Goal: Book appointment/travel/reservation

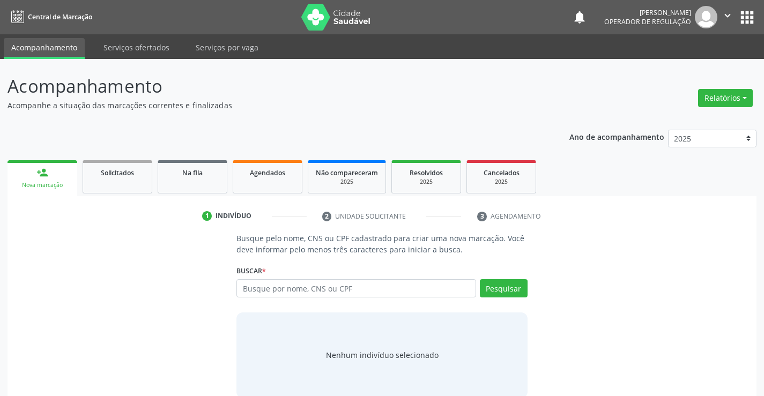
click at [293, 294] on input "text" at bounding box center [355, 288] width 239 height 18
click at [250, 290] on input "text" at bounding box center [355, 288] width 239 height 18
type input "700405446303947"
click at [503, 288] on button "Pesquisar" at bounding box center [504, 288] width 48 height 18
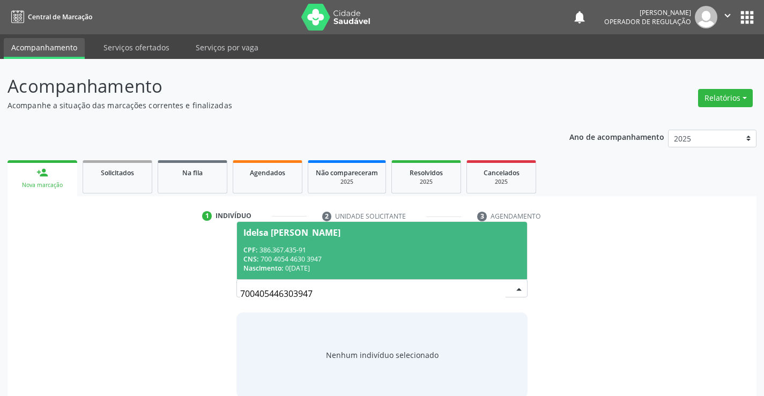
click at [317, 241] on span "Idelsa [PERSON_NAME] CPF: 386.367.435-91 CNS: 700 4054 4630 3947 Nascimento: 0[…" at bounding box center [381, 250] width 289 height 57
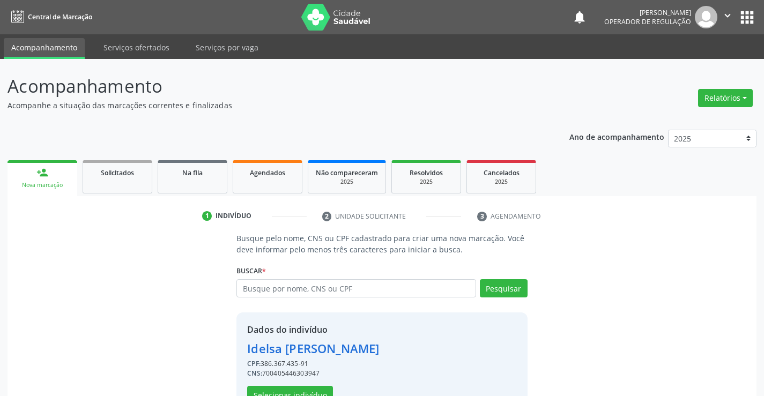
scroll to position [34, 0]
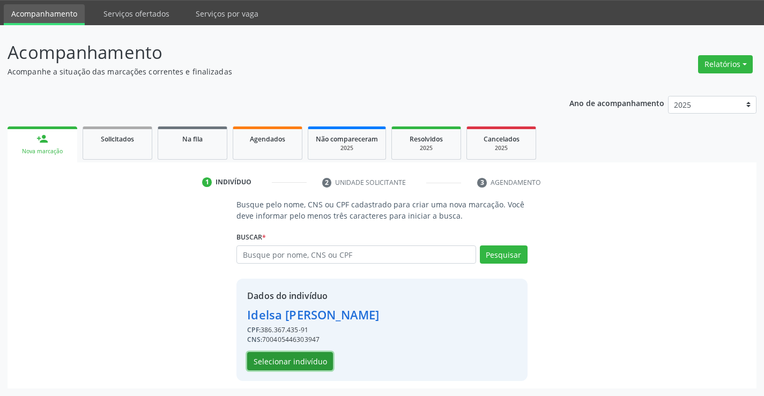
click at [293, 354] on button "Selecionar indivíduo" at bounding box center [290, 361] width 86 height 18
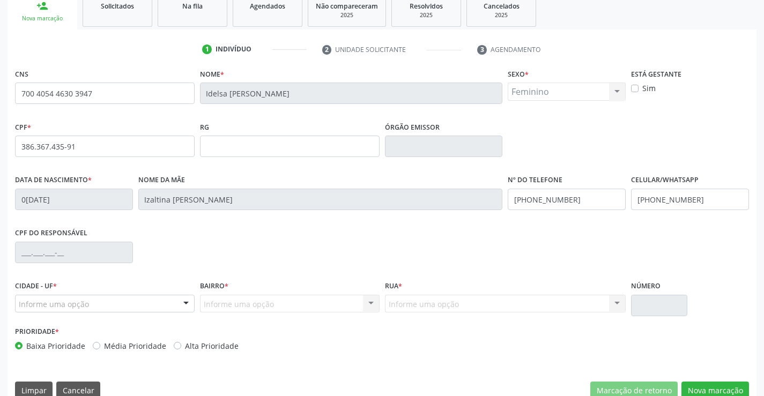
scroll to position [185, 0]
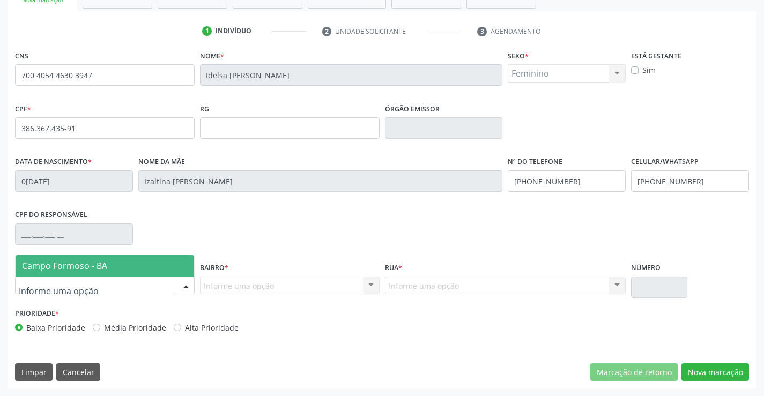
click at [188, 284] on div at bounding box center [186, 286] width 16 height 18
click at [180, 267] on span "Campo Formoso - BA" at bounding box center [105, 265] width 178 height 21
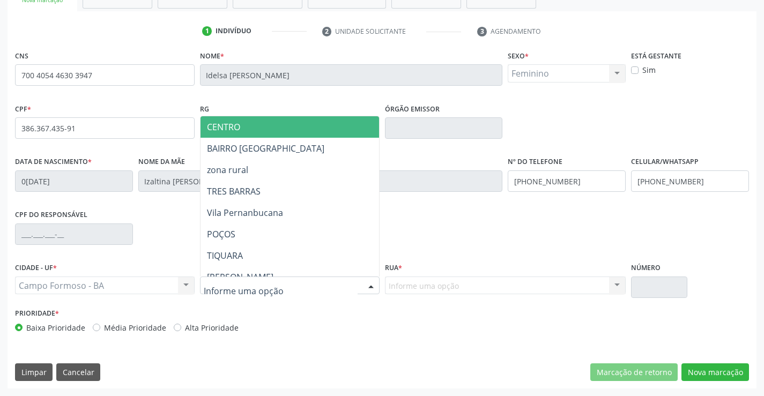
click at [368, 287] on div at bounding box center [371, 286] width 16 height 18
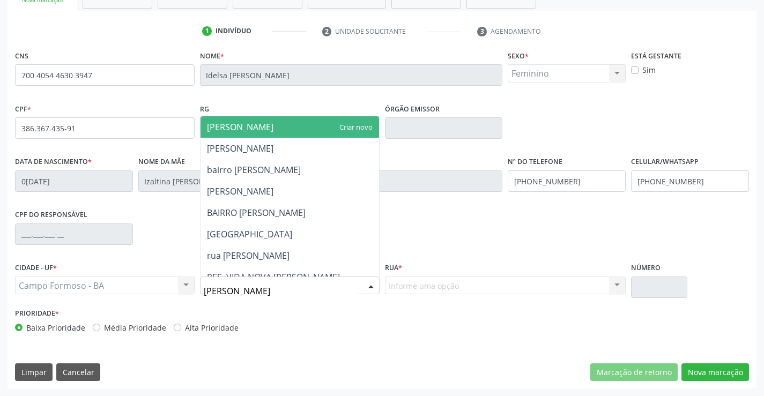
type input "[PERSON_NAME]"
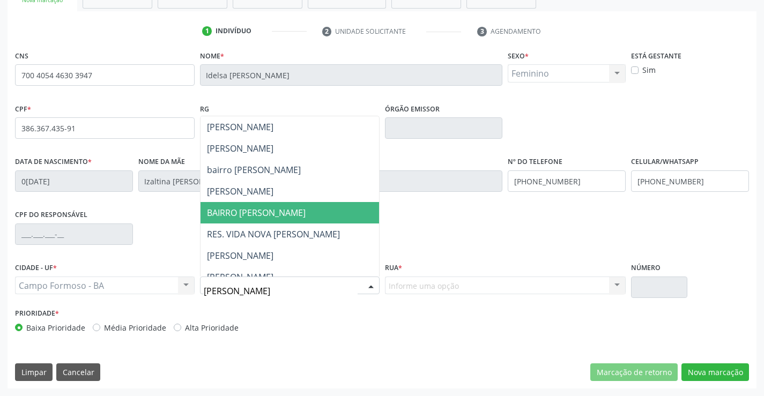
click at [272, 216] on span "BAIRRO [PERSON_NAME]" at bounding box center [256, 213] width 99 height 12
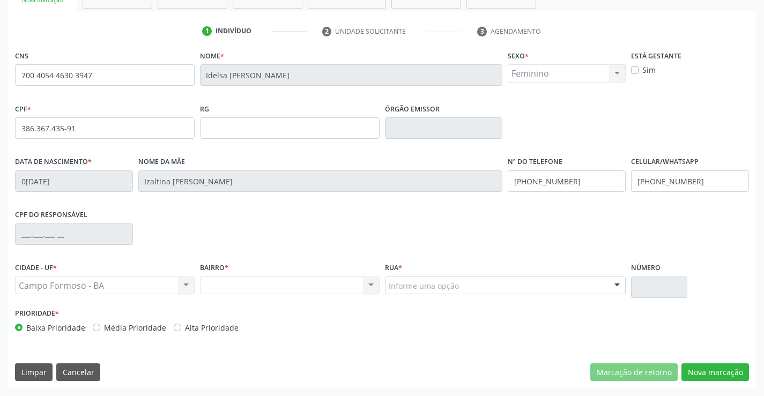
click at [619, 285] on div at bounding box center [617, 286] width 16 height 18
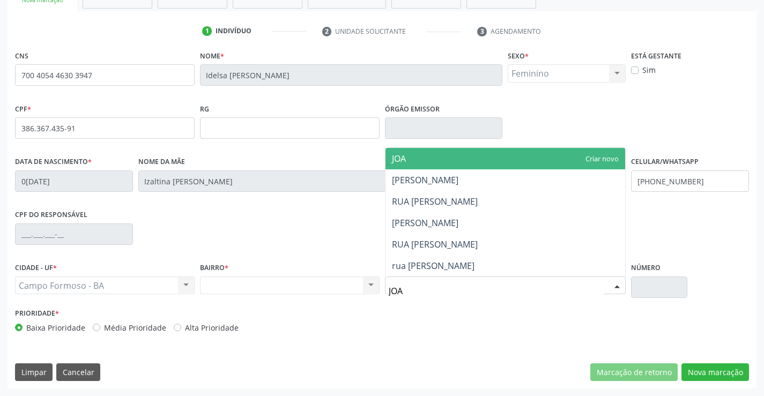
type input "JOAO"
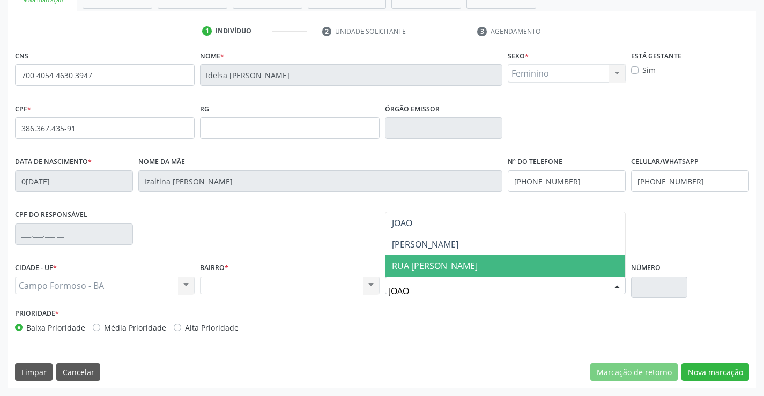
click at [423, 267] on span "RUA [PERSON_NAME]" at bounding box center [435, 266] width 86 height 12
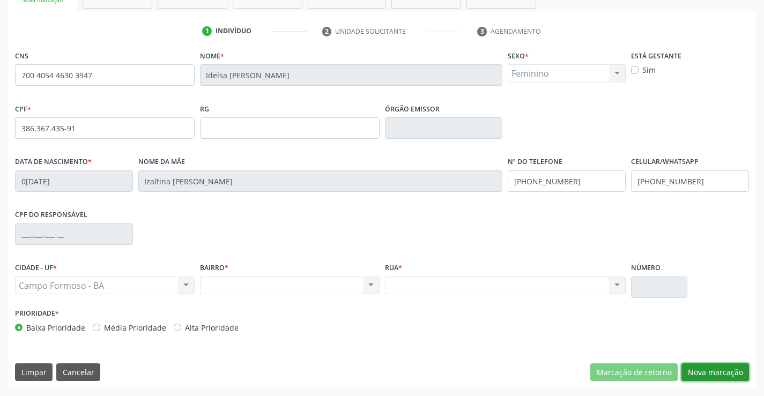
click at [703, 369] on button "Nova marcação" at bounding box center [715, 372] width 68 height 18
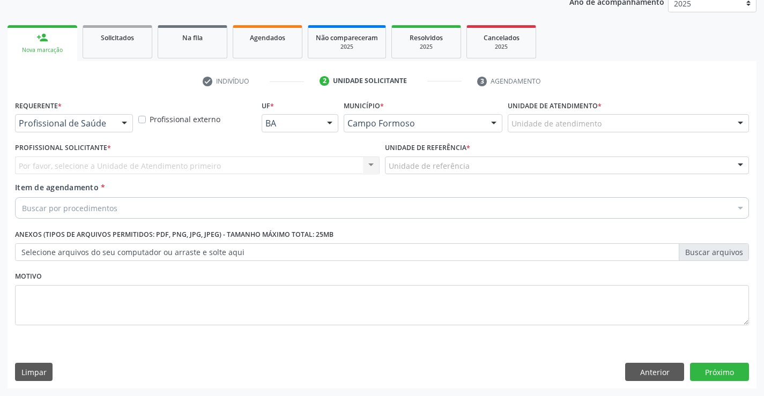
scroll to position [135, 0]
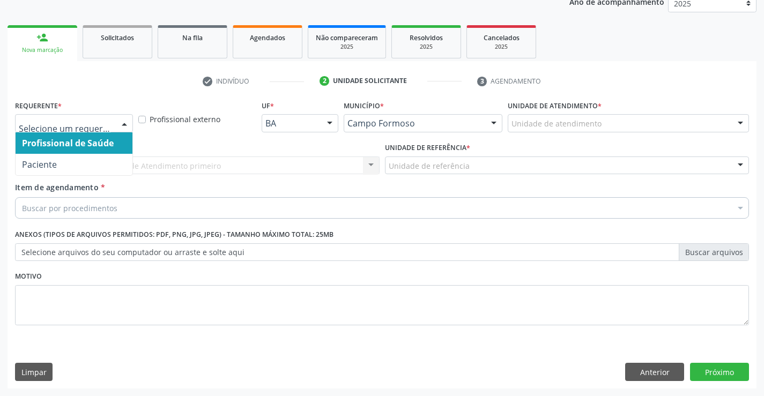
click at [122, 123] on div at bounding box center [124, 124] width 16 height 18
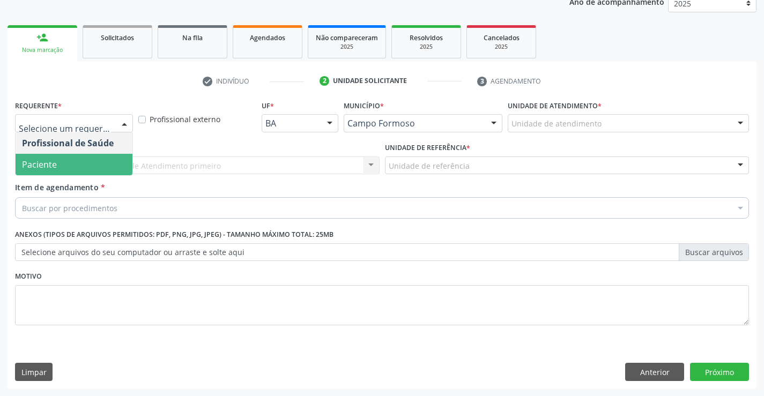
click at [88, 167] on span "Paciente" at bounding box center [74, 164] width 117 height 21
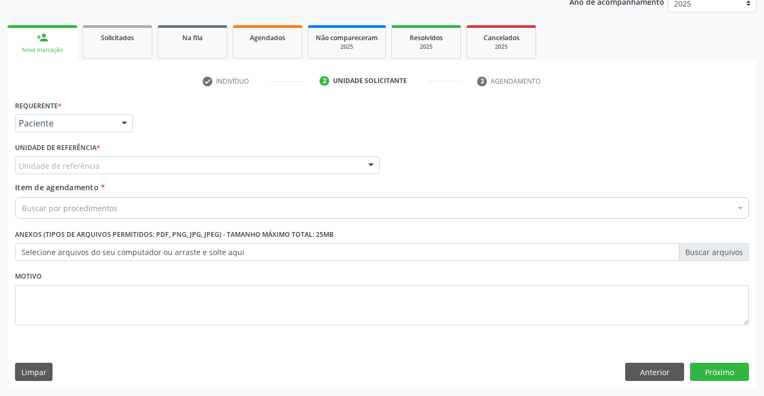
click at [100, 164] on div "Unidade de referência" at bounding box center [197, 165] width 364 height 18
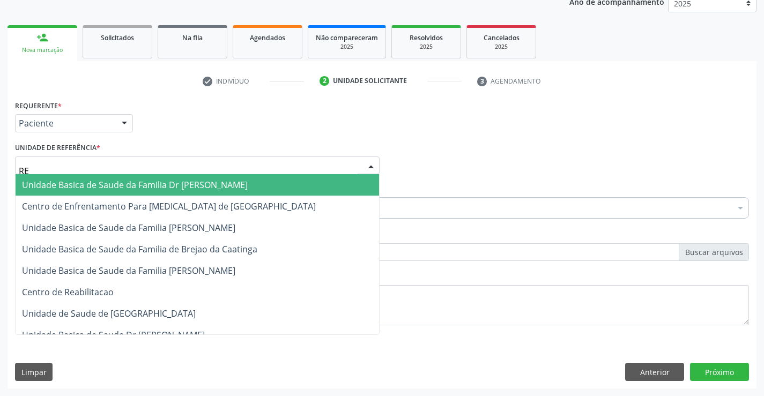
type input "REG"
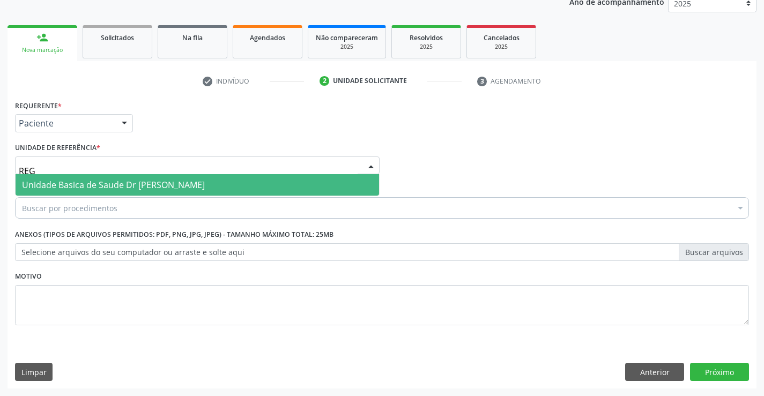
click at [103, 184] on span "Unidade Basica de Saude Dr [PERSON_NAME]" at bounding box center [113, 185] width 183 height 12
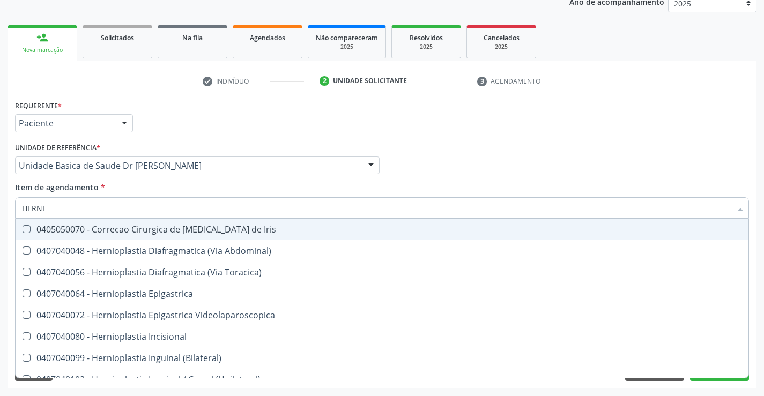
type input "HERNIO"
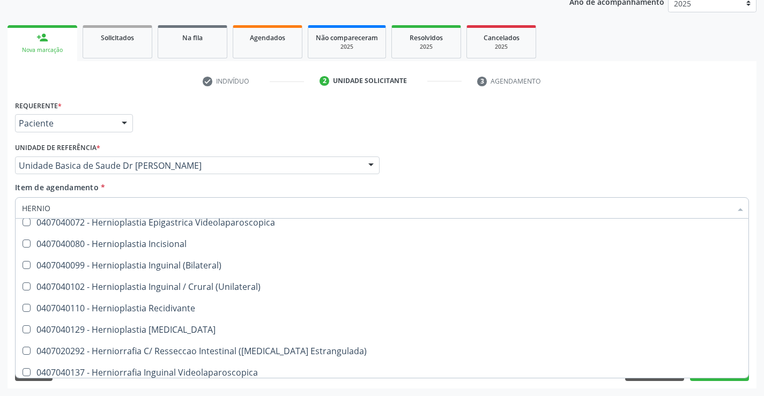
scroll to position [84, 0]
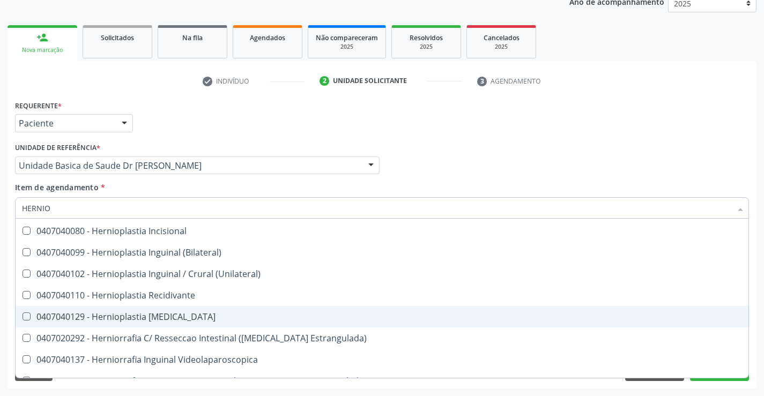
click at [150, 313] on div "0407040129 - Hernioplastia [MEDICAL_DATA]" at bounding box center [382, 316] width 720 height 9
checkbox Umbilical "true"
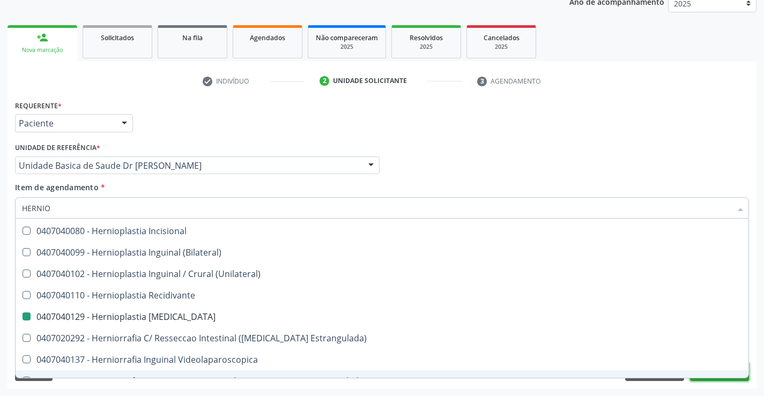
click at [710, 380] on button "Próximo" at bounding box center [719, 372] width 59 height 18
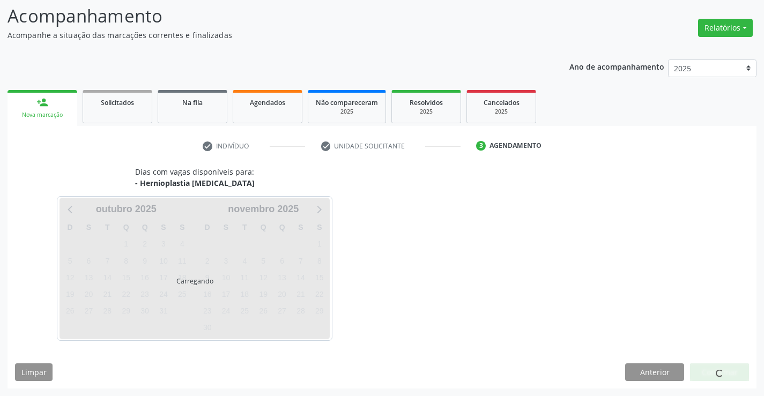
scroll to position [0, 0]
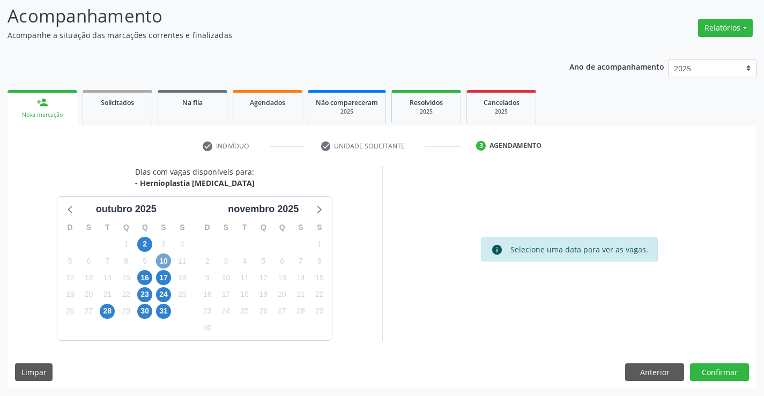
click at [162, 259] on span "10" at bounding box center [163, 260] width 15 height 15
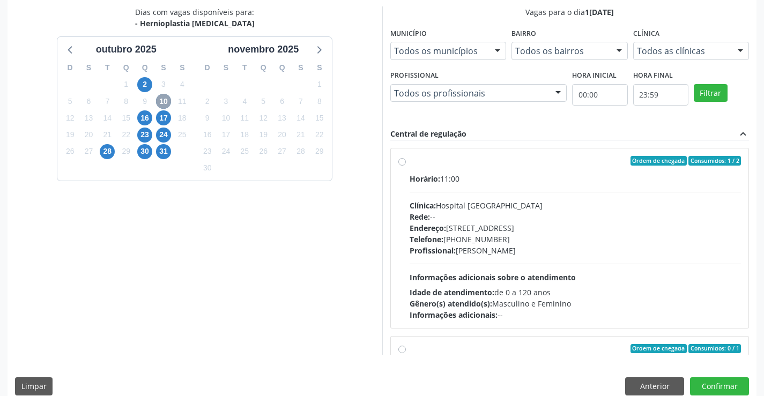
scroll to position [235, 0]
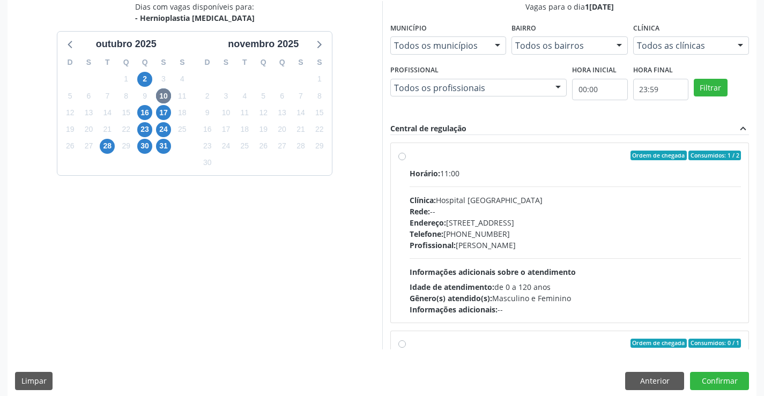
click at [409, 159] on label "Ordem de chegada Consumidos: 1 / 2 Horário: 11:00 Clínica: Hospital [GEOGRAPHIC…" at bounding box center [575, 233] width 332 height 164
click at [400, 159] on input "Ordem de chegada Consumidos: 1 / 2 Horário: 11:00 Clínica: Hospital [GEOGRAPHIC…" at bounding box center [402, 156] width 8 height 10
radio input "true"
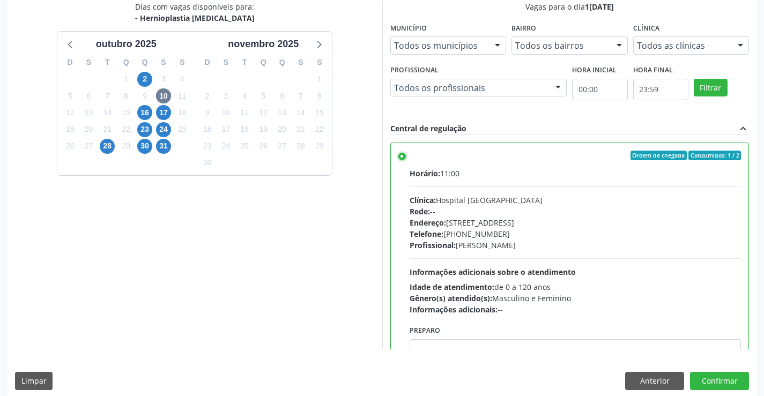
scroll to position [244, 0]
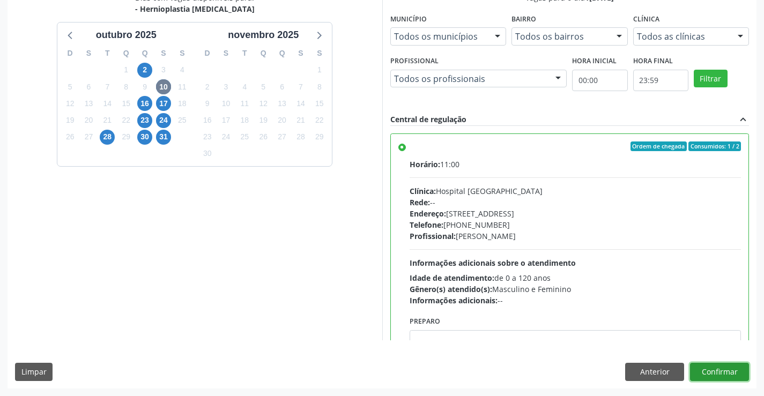
click at [734, 369] on button "Confirmar" at bounding box center [719, 372] width 59 height 18
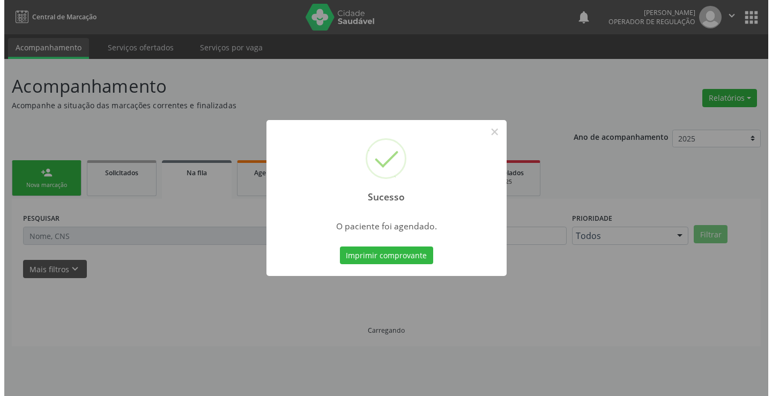
scroll to position [0, 0]
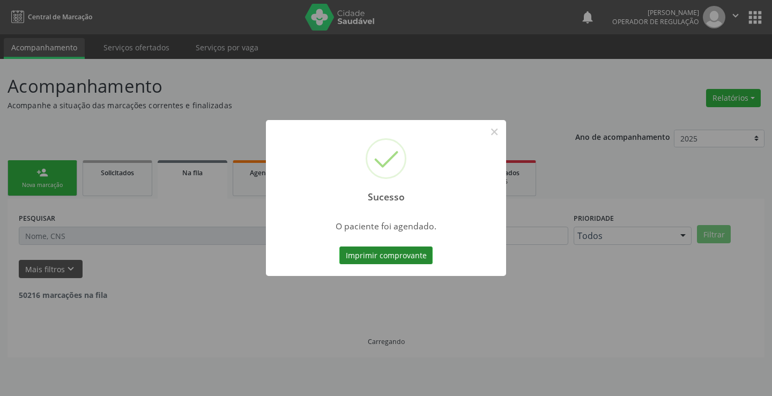
click at [373, 256] on button "Imprimir comprovante" at bounding box center [385, 255] width 93 height 18
